Goal: Task Accomplishment & Management: Use online tool/utility

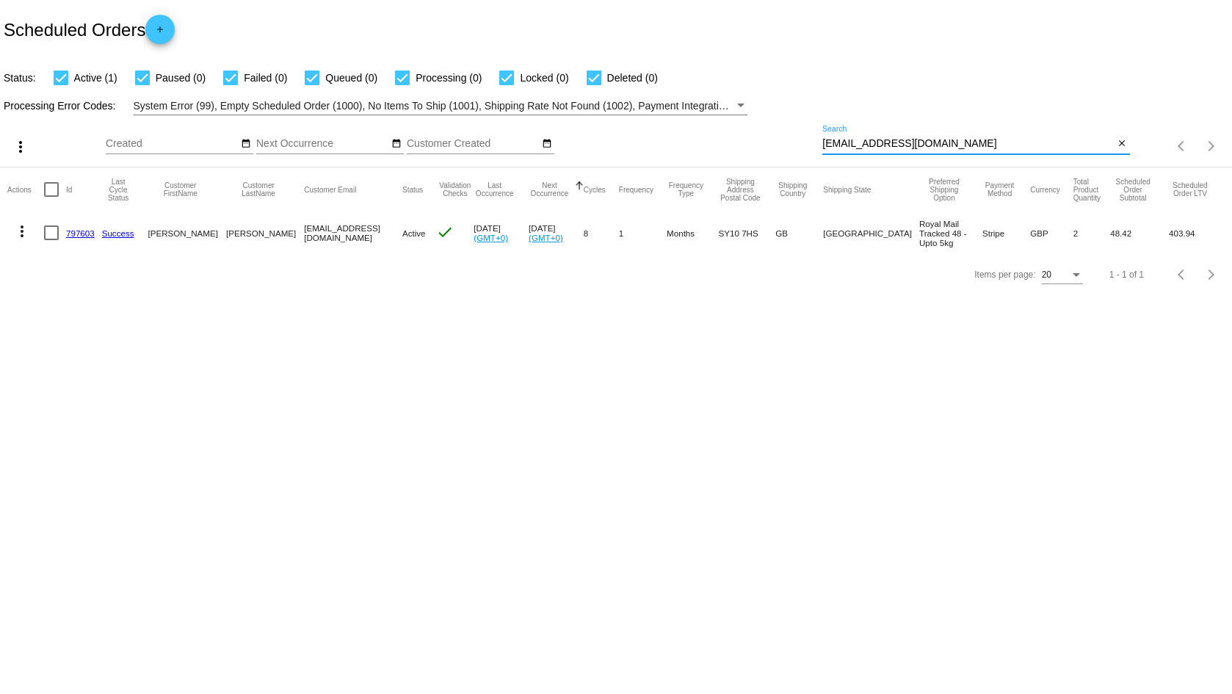
drag, startPoint x: 916, startPoint y: 143, endPoint x: 561, endPoint y: 96, distance: 358.3
click at [564, 96] on app-dashboard-scheduled-orders "Scheduled Orders add Status: Active (1) Paused (0) Failed (0) Queued (0) Proces…" at bounding box center [616, 147] width 1232 height 295
type input "[PERSON_NAME]"
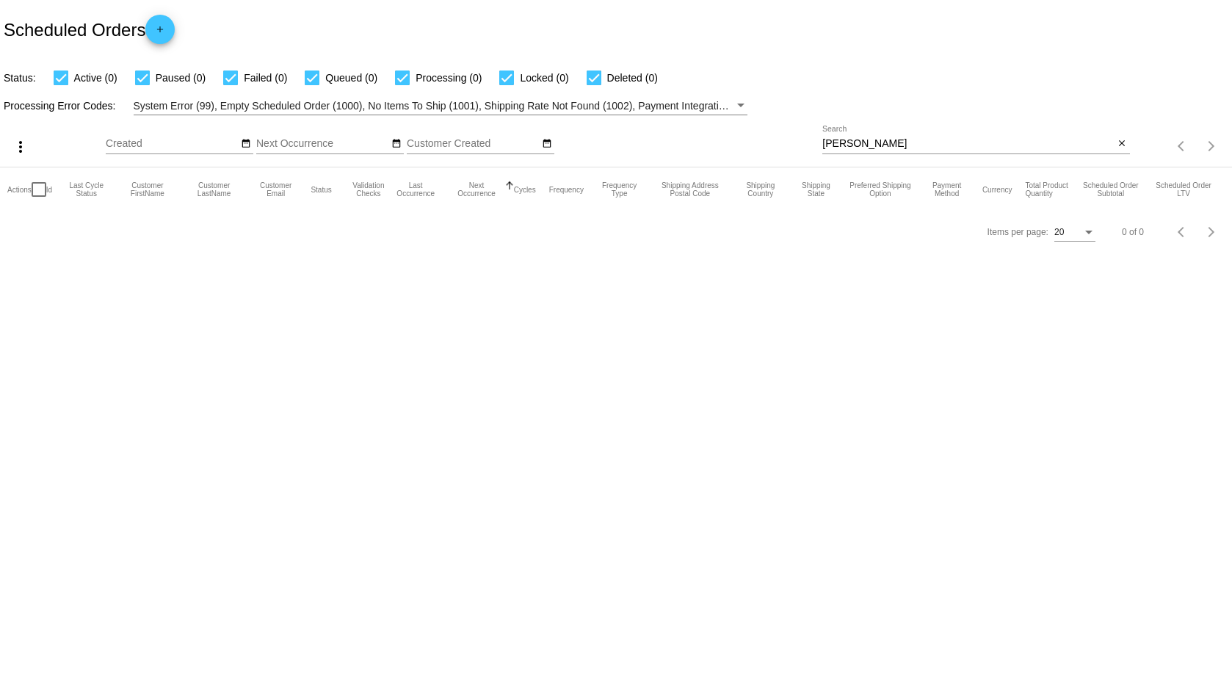
drag, startPoint x: 915, startPoint y: 134, endPoint x: 843, endPoint y: 139, distance: 72.1
click at [843, 139] on div "[PERSON_NAME] Search" at bounding box center [967, 140] width 291 height 29
click at [843, 139] on input "[PERSON_NAME]" at bounding box center [967, 144] width 291 height 12
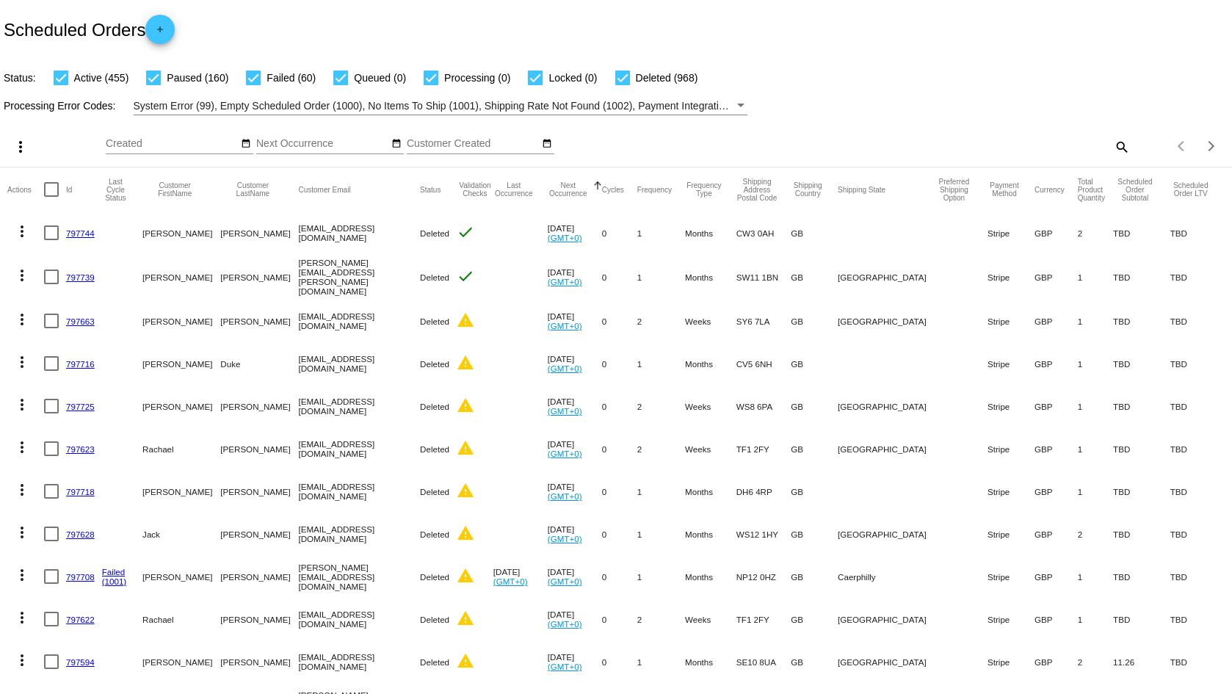
click at [1130, 144] on div "Items per page: 20 1 - 20 of 1643" at bounding box center [1181, 146] width 102 height 41
click at [1113, 147] on mat-icon "search" at bounding box center [1121, 146] width 18 height 23
click at [1080, 146] on input "Search" at bounding box center [975, 144] width 307 height 12
paste input "960797"
type input "960797"
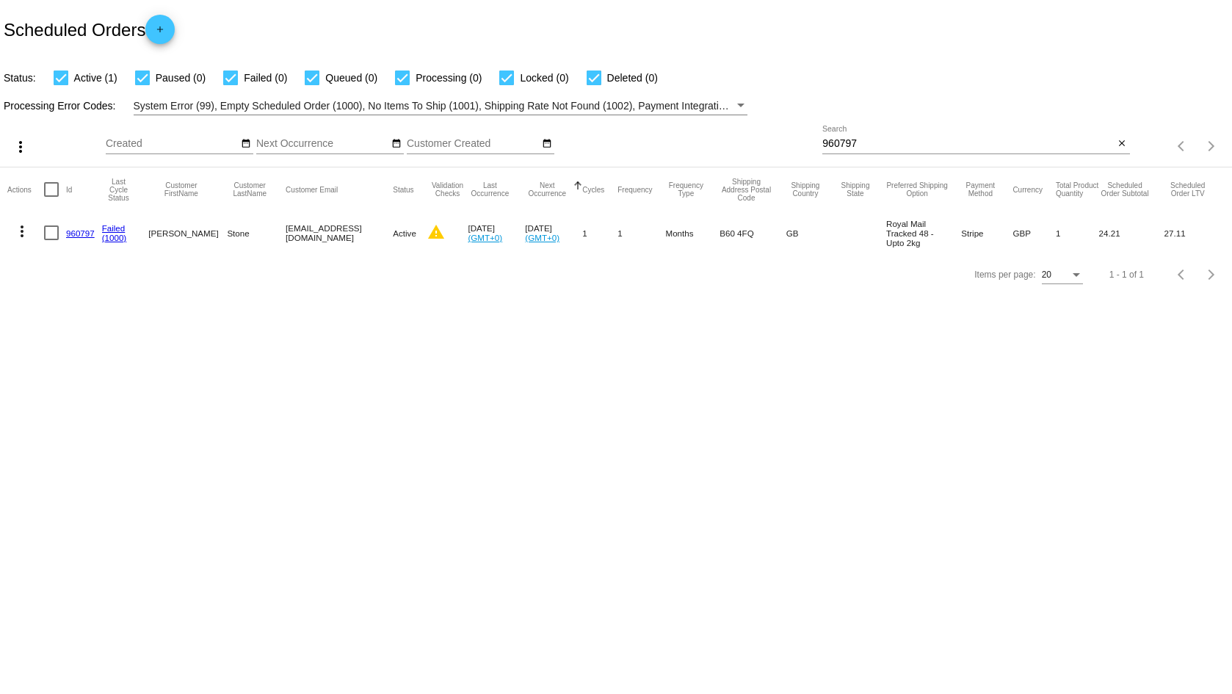
click at [73, 236] on link "960797" at bounding box center [80, 233] width 29 height 10
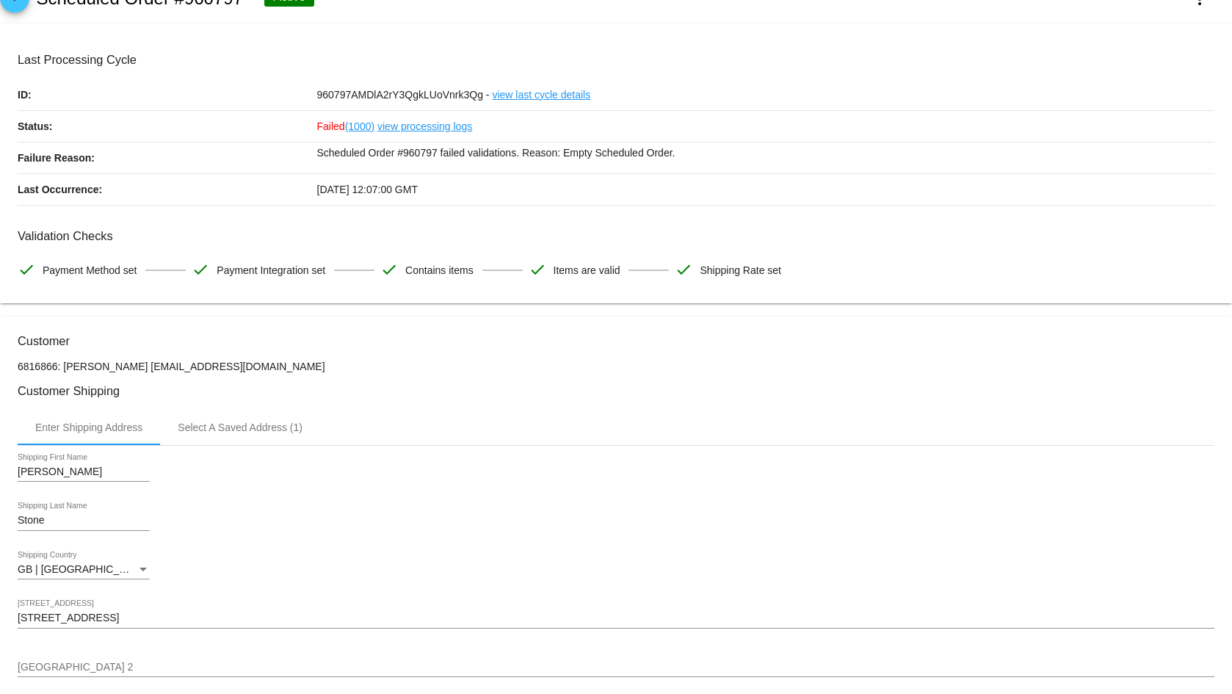
scroll to position [16, 0]
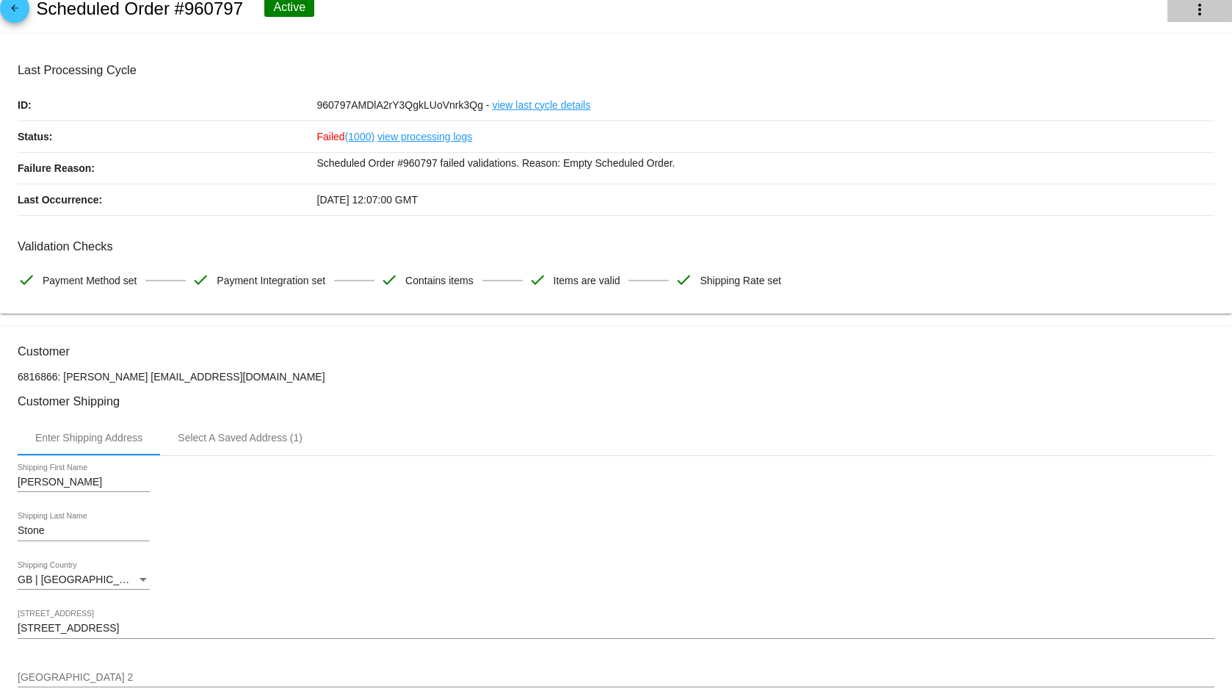
click at [1191, 13] on mat-icon "more_vert" at bounding box center [1200, 10] width 18 height 18
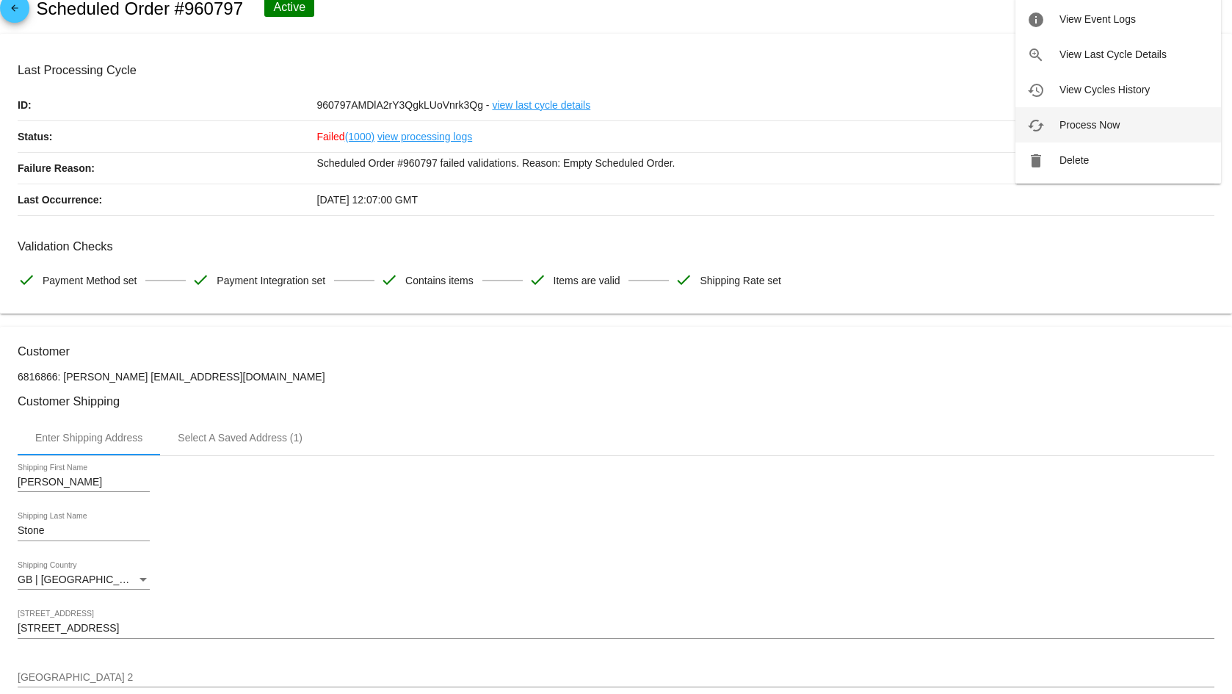
click at [1105, 120] on span "Process Now" at bounding box center [1089, 125] width 60 height 12
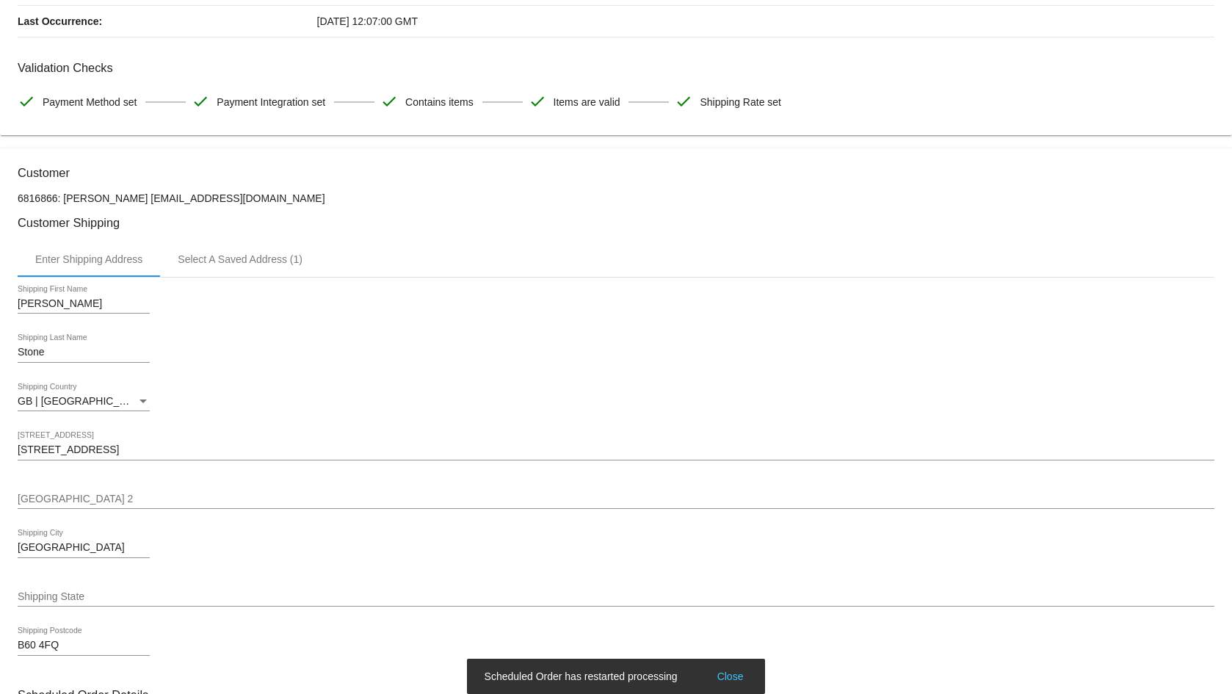
scroll to position [232, 0]
